Goal: Task Accomplishment & Management: Use online tool/utility

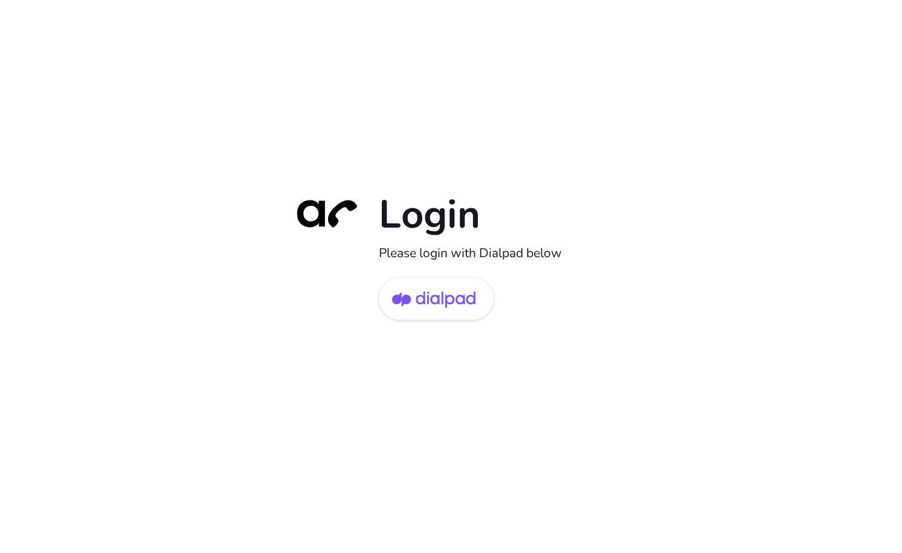
click at [450, 322] on div "Login Please login with Dialpad below" at bounding box center [451, 276] width 338 height 173
drag, startPoint x: 450, startPoint y: 309, endPoint x: 446, endPoint y: 165, distance: 143.2
click at [450, 308] on img at bounding box center [433, 299] width 83 height 39
click at [423, 322] on div "Login Please login with Dialpad below" at bounding box center [451, 276] width 338 height 173
click at [423, 315] on img at bounding box center [433, 299] width 83 height 39
